Goal: Task Accomplishment & Management: Use online tool/utility

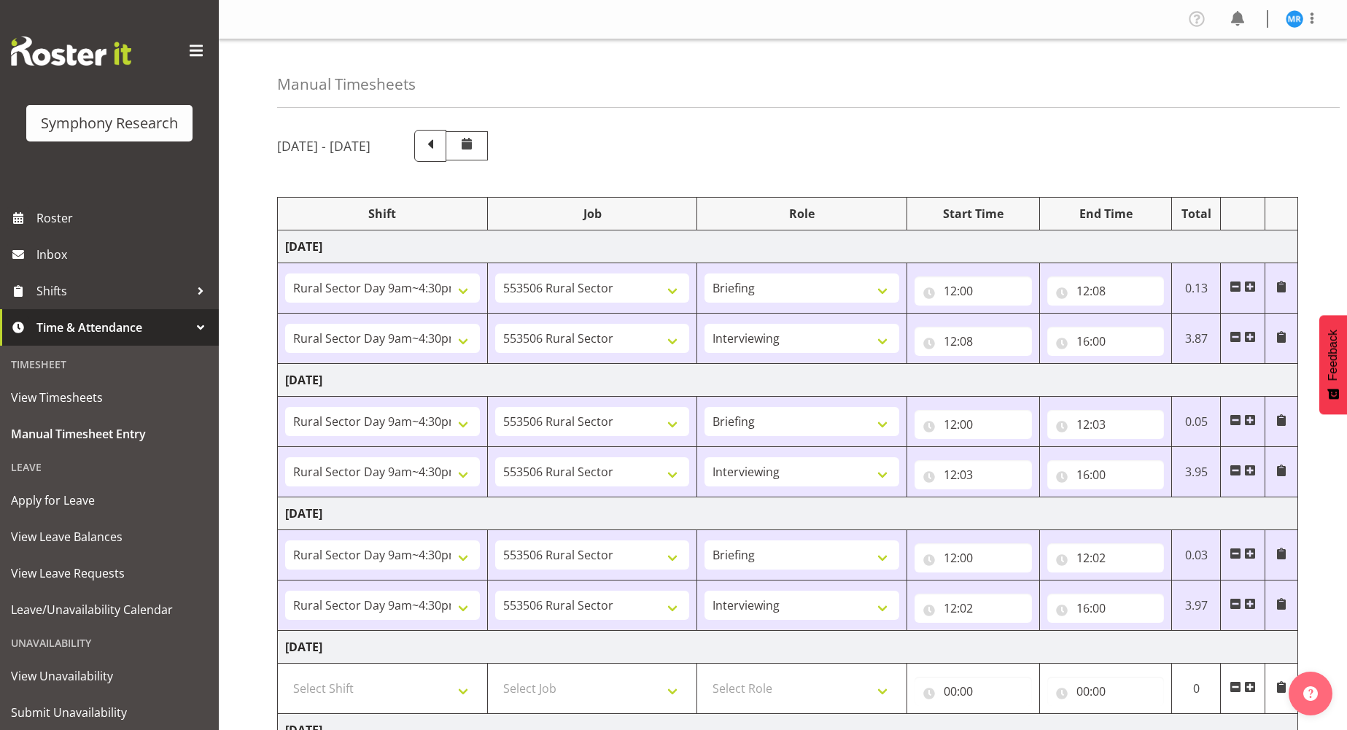
select select "81561"
select select "10587"
select select "81561"
select select "10587"
select select "47"
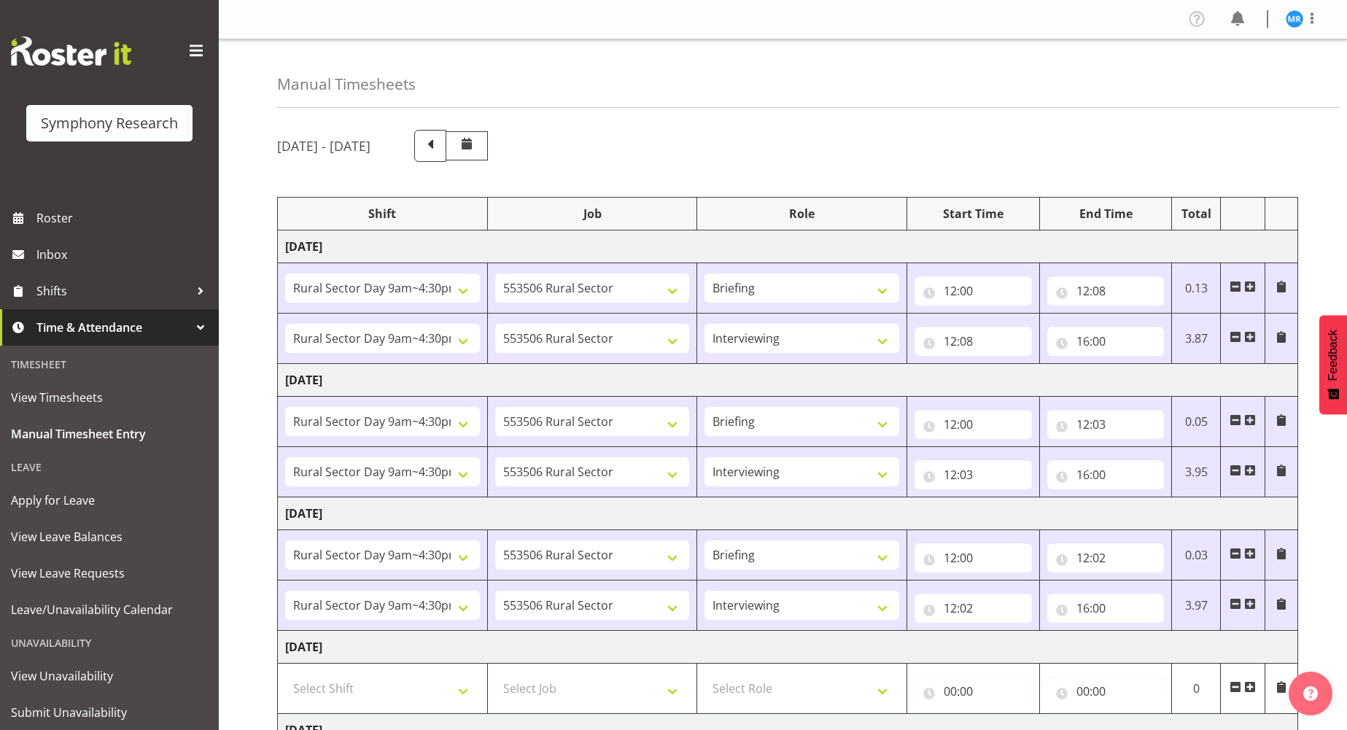
select select "81561"
select select "10587"
select select "81561"
select select "10587"
select select "47"
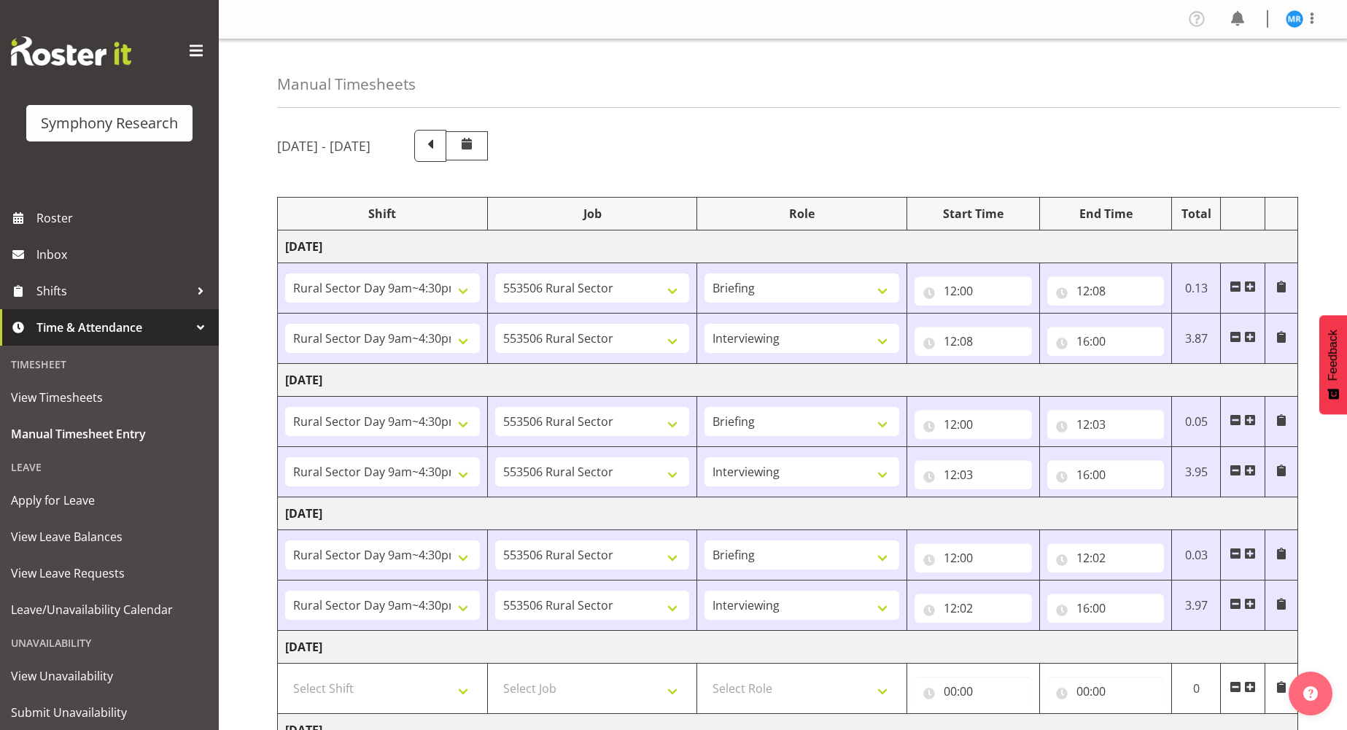
select select "81561"
select select "10587"
select select "81561"
select select "10587"
select select "47"
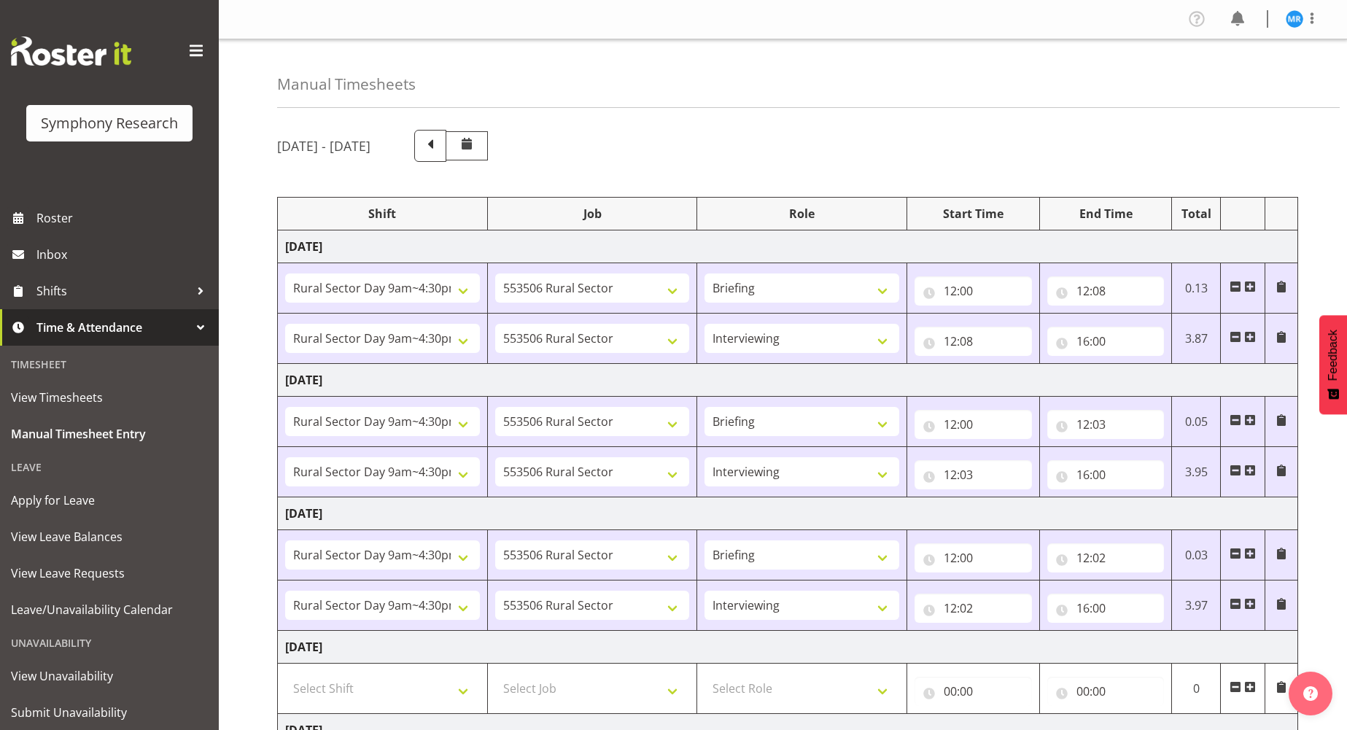
select select "81561"
select select "10587"
select select "81561"
select select "10587"
select select "47"
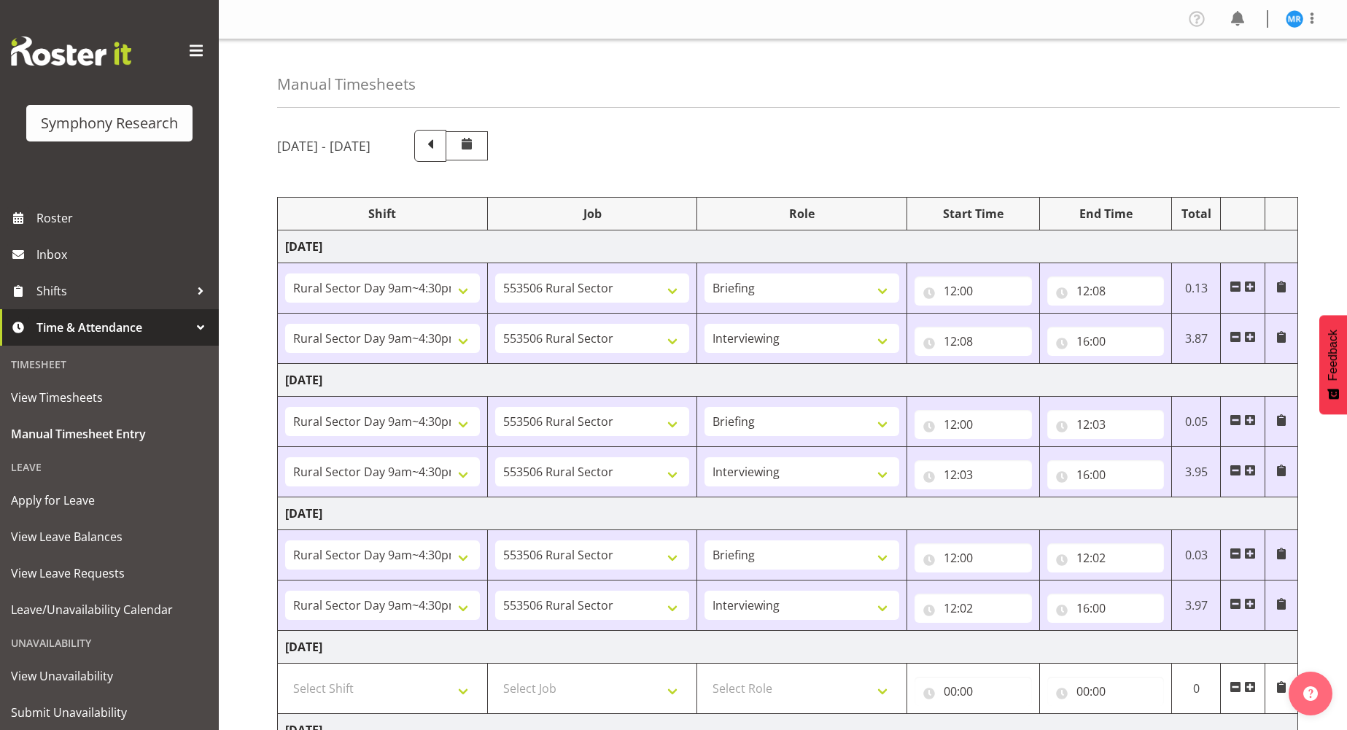
select select "81299"
select select "10587"
select select "81299"
select select "10587"
select select "47"
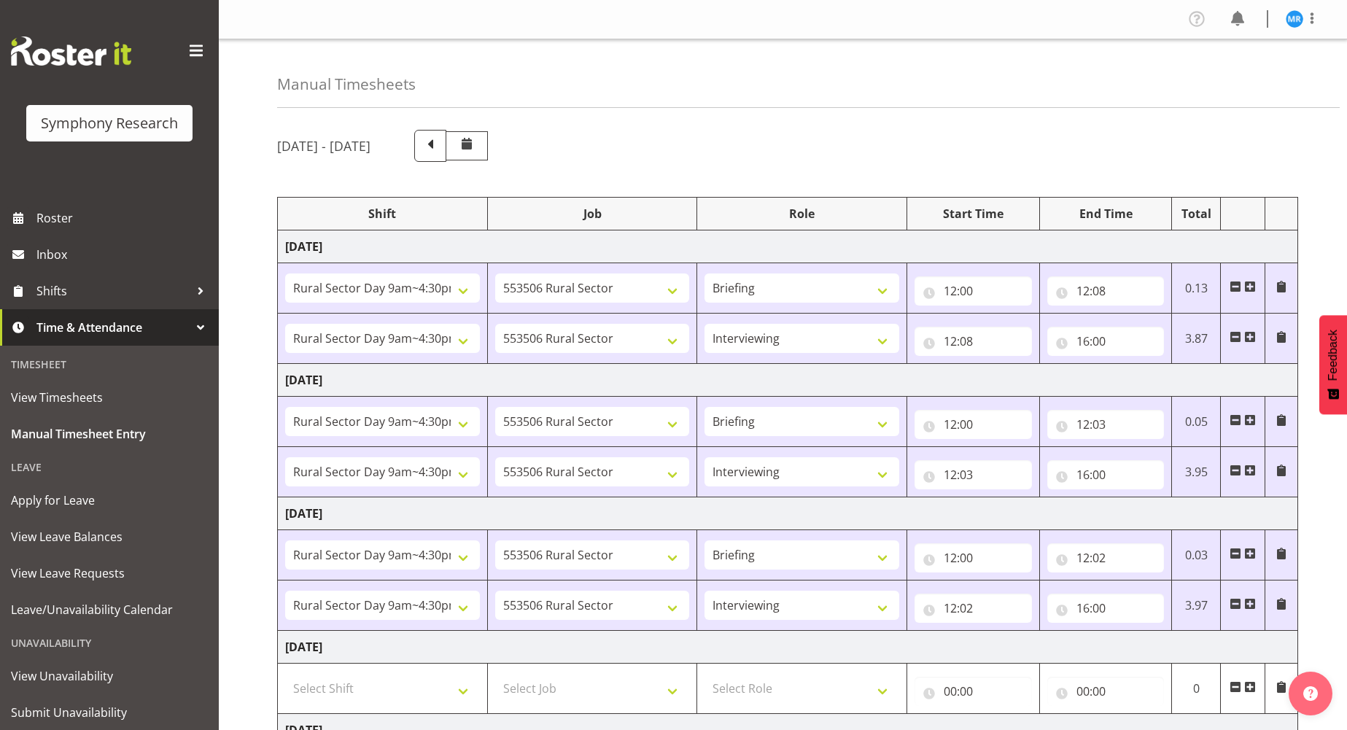
select select "81299"
select select "10587"
select select "47"
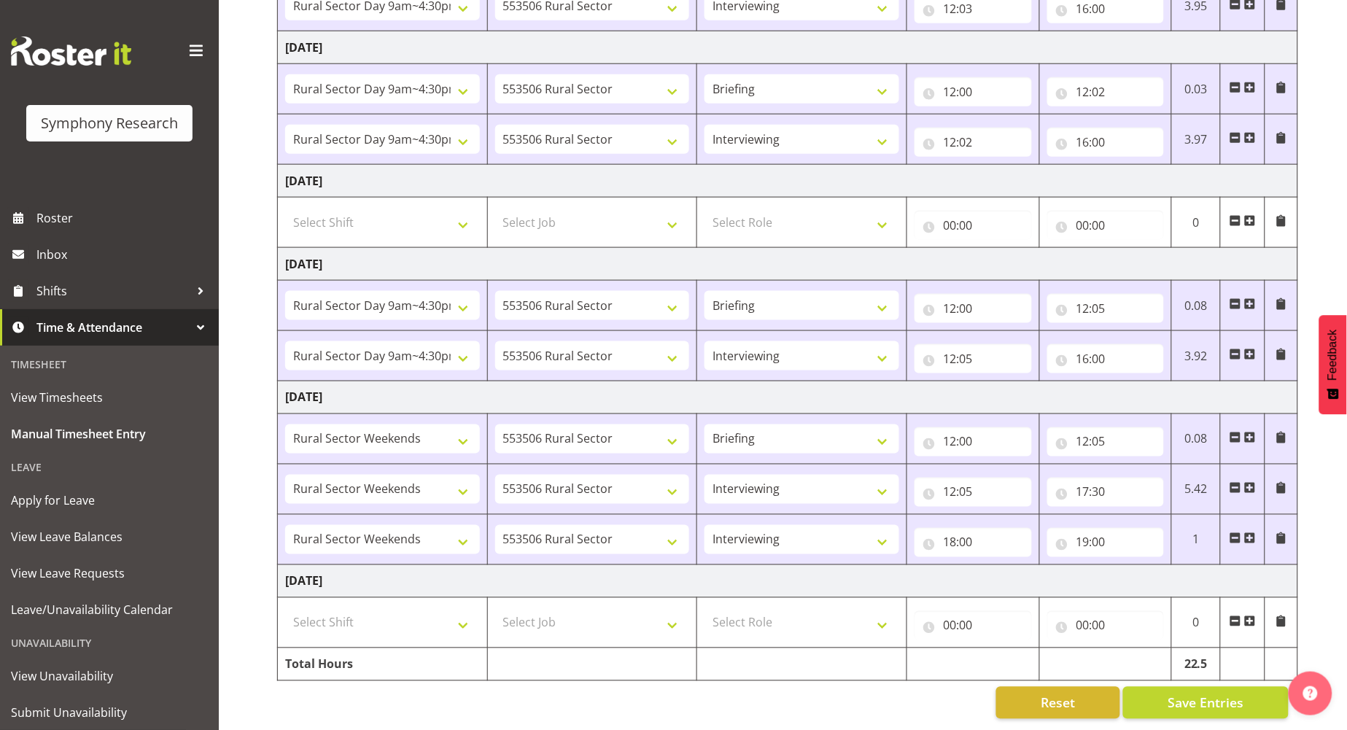
scroll to position [482, 0]
